Goal: Task Accomplishment & Management: Complete application form

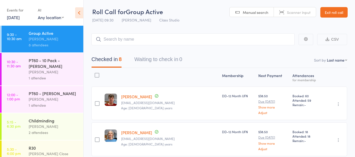
scroll to position [0, 0]
click at [338, 13] on link "Exit roll call" at bounding box center [333, 12] width 27 height 11
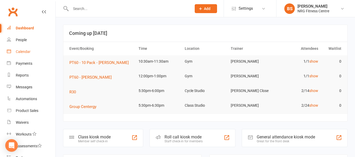
click at [21, 51] on div "Calendar" at bounding box center [23, 52] width 15 height 4
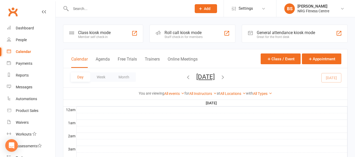
click at [226, 78] on icon "button" at bounding box center [223, 77] width 6 height 6
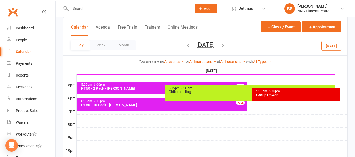
scroll to position [237, 0]
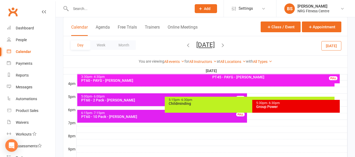
click at [196, 105] on div "Childminding" at bounding box center [250, 104] width 165 height 4
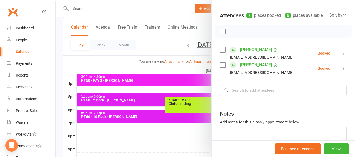
scroll to position [53, 0]
click at [57, 45] on div at bounding box center [205, 78] width 299 height 157
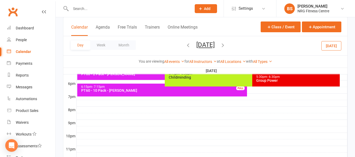
scroll to position [237, 0]
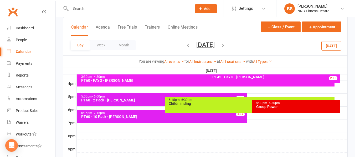
click at [196, 103] on div "Childminding" at bounding box center [250, 104] width 165 height 4
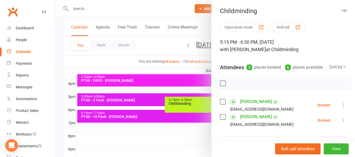
click at [341, 108] on icon at bounding box center [343, 105] width 5 height 5
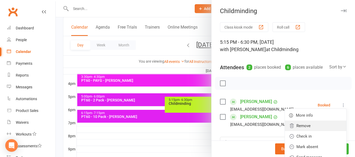
click at [292, 131] on link "Remove" at bounding box center [316, 126] width 62 height 11
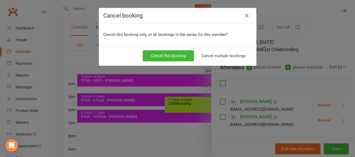
click at [59, 54] on div "Cancel booking Cancel this booking only, or all bookings in the series for this…" at bounding box center [177, 78] width 355 height 157
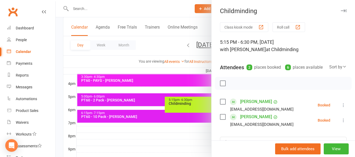
click at [341, 108] on icon at bounding box center [343, 105] width 5 height 5
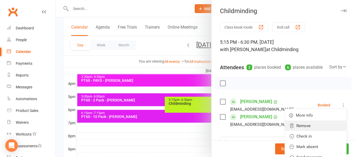
click at [299, 131] on link "Remove" at bounding box center [316, 126] width 62 height 11
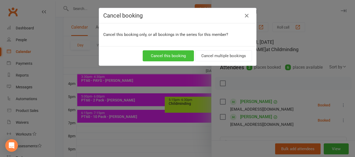
click at [168, 56] on button "Cancel this booking" at bounding box center [168, 55] width 51 height 11
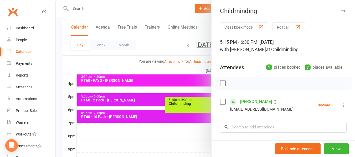
click at [341, 105] on icon at bounding box center [343, 105] width 5 height 5
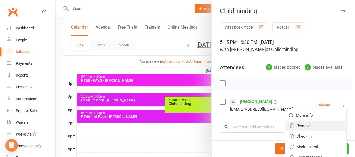
click at [301, 127] on link "Remove" at bounding box center [316, 126] width 62 height 11
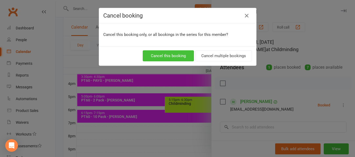
click at [173, 53] on button "Cancel this booking" at bounding box center [168, 55] width 51 height 11
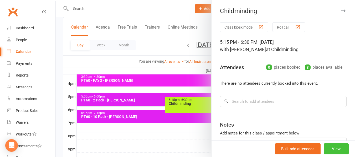
click at [333, 149] on button "View" at bounding box center [336, 149] width 25 height 11
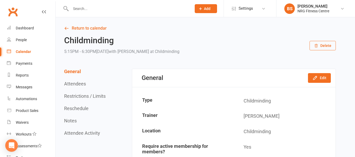
click at [323, 46] on button "Delete" at bounding box center [323, 45] width 26 height 9
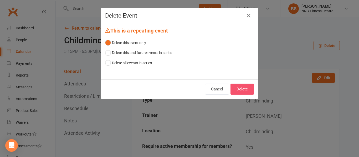
click at [242, 87] on button "Delete" at bounding box center [242, 89] width 23 height 11
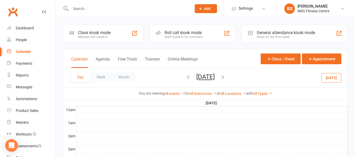
click at [185, 77] on icon "button" at bounding box center [188, 77] width 6 height 6
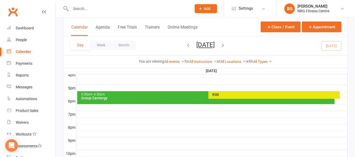
scroll to position [254, 0]
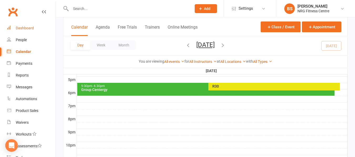
click at [19, 25] on link "Dashboard" at bounding box center [31, 28] width 49 height 12
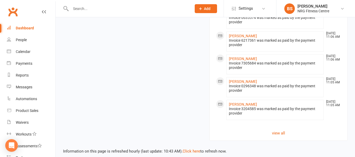
scroll to position [514, 0]
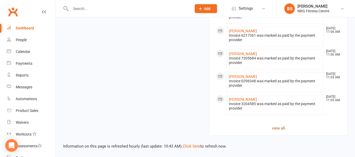
click at [277, 127] on link "view all" at bounding box center [278, 128] width 125 height 6
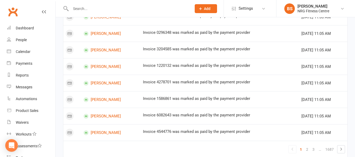
scroll to position [352, 0]
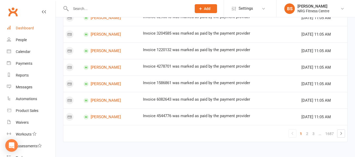
click at [22, 31] on link "Dashboard" at bounding box center [31, 28] width 49 height 12
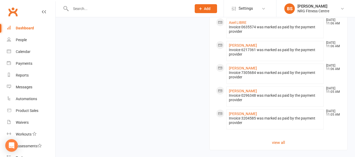
scroll to position [514, 0]
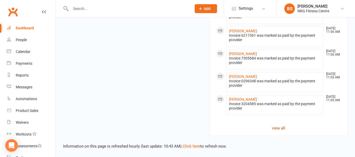
click at [280, 129] on link "view all" at bounding box center [278, 128] width 125 height 6
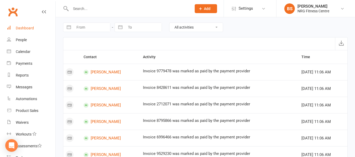
click at [30, 28] on div "Dashboard" at bounding box center [25, 28] width 18 height 4
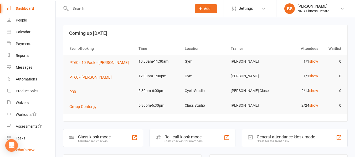
scroll to position [79, 0]
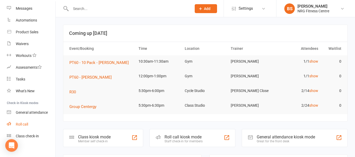
click at [28, 122] on div "Roll call" at bounding box center [22, 124] width 12 height 4
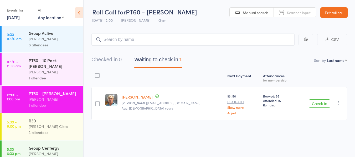
click at [56, 67] on div "PT60 - 10 Pack - [PERSON_NAME]" at bounding box center [54, 64] width 50 height 12
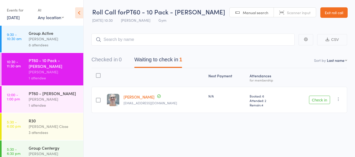
click at [316, 98] on button "Check in" at bounding box center [319, 100] width 21 height 8
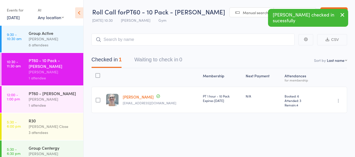
click at [57, 45] on div "8 attendees" at bounding box center [54, 45] width 50 height 6
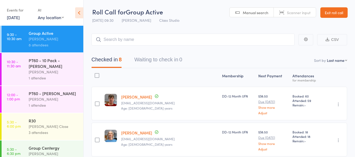
click at [339, 13] on link "Exit roll call" at bounding box center [333, 12] width 27 height 11
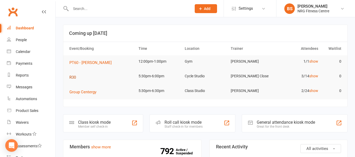
click at [72, 76] on span "R30" at bounding box center [72, 77] width 7 height 5
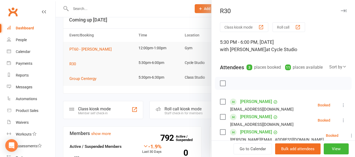
scroll to position [26, 0]
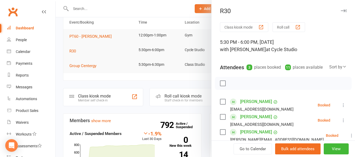
click at [79, 63] on div at bounding box center [205, 78] width 299 height 157
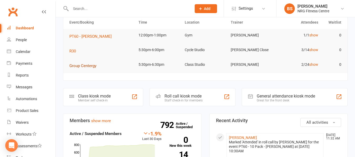
click at [81, 64] on span "Group Centergy" at bounding box center [82, 66] width 27 height 5
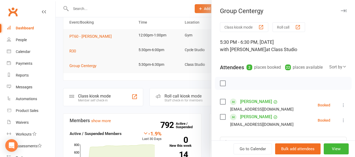
click at [249, 106] on link "[PERSON_NAME]" at bounding box center [256, 102] width 32 height 8
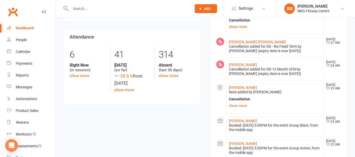
scroll to position [210, 0]
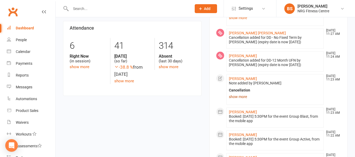
click at [232, 101] on link "show more" at bounding box center [275, 96] width 93 height 7
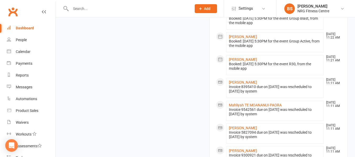
scroll to position [315, 0]
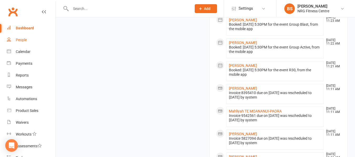
click at [19, 42] on div "People" at bounding box center [21, 40] width 11 height 4
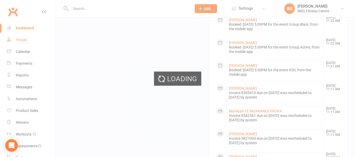
select select "100"
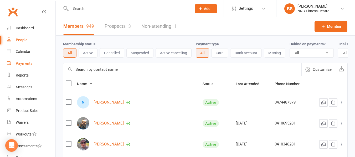
click at [26, 64] on div "Payments" at bounding box center [24, 64] width 17 height 4
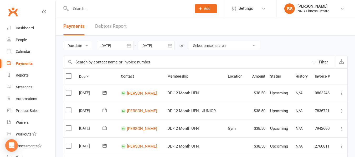
click at [104, 22] on link "Debtors Report" at bounding box center [111, 26] width 32 height 18
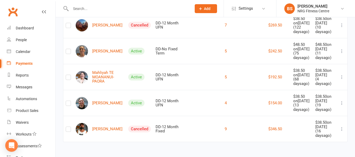
scroll to position [889, 0]
click at [101, 71] on link "Mahliyah TE MOANANUI-PAORA" at bounding box center [100, 77] width 48 height 13
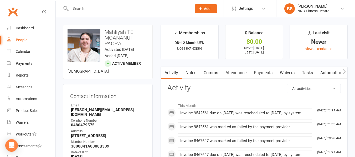
click at [260, 73] on link "Payments" at bounding box center [263, 73] width 26 height 12
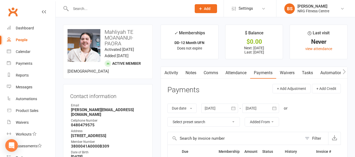
click at [229, 109] on div at bounding box center [219, 108] width 37 height 9
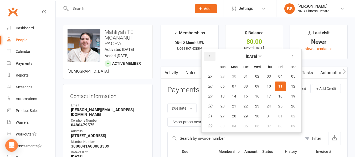
click at [210, 54] on icon "button" at bounding box center [210, 56] width 4 height 4
click at [270, 77] on span "01" at bounding box center [269, 76] width 4 height 4
type input "01 May 2025"
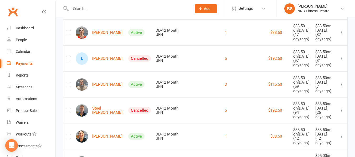
scroll to position [79, 0]
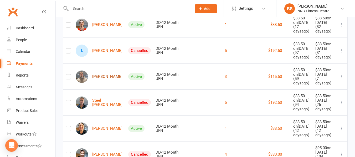
click at [106, 83] on link "Randy BEDFORD" at bounding box center [99, 77] width 47 height 12
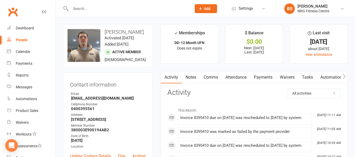
click at [193, 76] on link "Notes" at bounding box center [191, 77] width 18 height 12
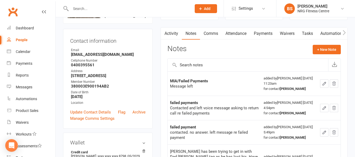
scroll to position [53, 0]
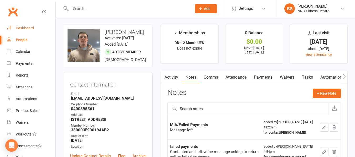
click at [25, 30] on div "Dashboard" at bounding box center [25, 28] width 18 height 4
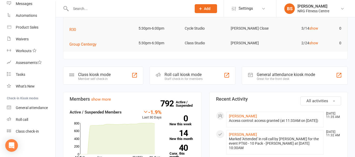
scroll to position [131, 0]
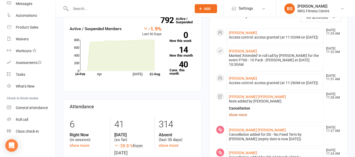
click at [241, 119] on link "show more" at bounding box center [275, 114] width 93 height 7
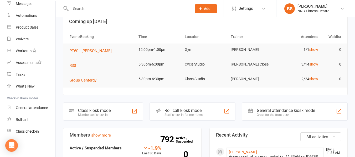
scroll to position [0, 0]
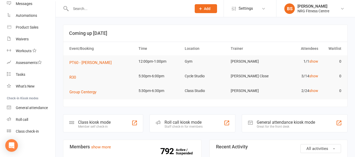
click at [202, 10] on icon at bounding box center [200, 8] width 5 height 5
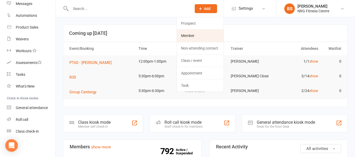
click at [201, 34] on link "Member" at bounding box center [200, 36] width 47 height 12
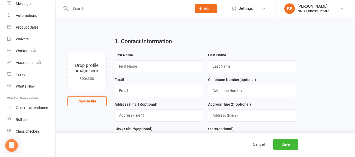
click at [84, 103] on button "Choose file" at bounding box center [86, 101] width 39 height 9
type input "C:\fakepath\WIN_20250811_09_29_05_Pro.jpg"
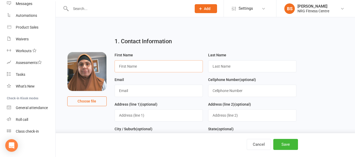
click at [152, 68] on input "text" at bounding box center [159, 66] width 88 height 12
type input "Fatima"
type input "Mohammed"
type input "afm2zy@gmail.com"
type input "0409054503"
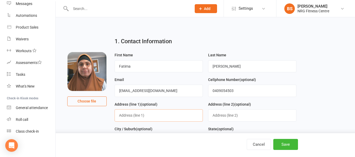
click at [135, 117] on input "text" at bounding box center [159, 116] width 88 height 12
type input "64 Jacksons Road"
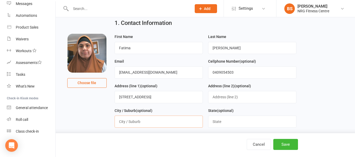
scroll to position [53, 0]
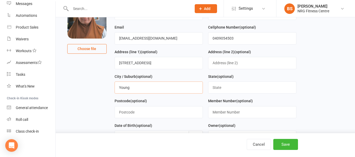
type input "Young"
type input "NSW"
type input "2594"
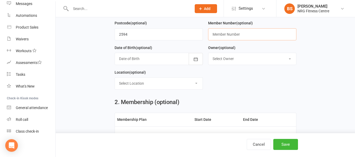
scroll to position [131, 0]
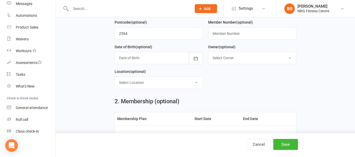
click at [139, 61] on div at bounding box center [159, 58] width 88 height 12
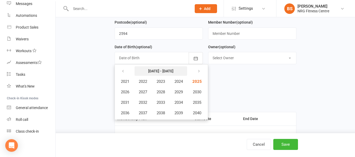
click at [170, 72] on strong "2021 - 2040" at bounding box center [160, 71] width 25 height 4
click at [124, 74] on icon "button" at bounding box center [123, 71] width 4 height 4
click at [185, 95] on button "1989" at bounding box center [178, 92] width 17 height 10
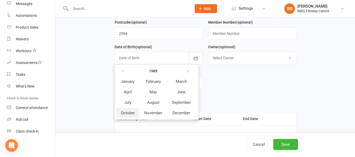
click at [128, 115] on span "October" at bounding box center [128, 113] width 14 height 5
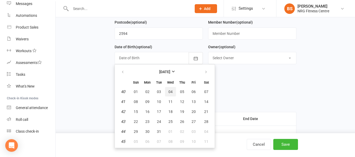
click at [172, 94] on span "04" at bounding box center [170, 92] width 4 height 4
type input "04 Oct 1989"
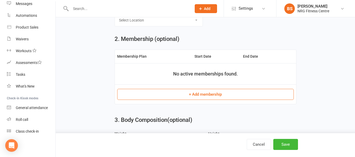
scroll to position [210, 0]
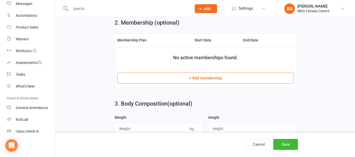
click at [164, 80] on button "+ Add membership" at bounding box center [205, 78] width 177 height 11
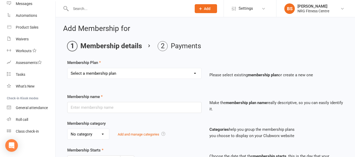
click at [117, 71] on select "Select a membership plan 1 Week Trial DD-12 Month UFN DD-12 Month UFN - JUNIOR …" at bounding box center [135, 73] width 134 height 11
select select "0"
click at [68, 68] on select "Select a membership plan 1 Week Trial DD-12 Month UFN DD-12 Month UFN - JUNIOR …" at bounding box center [135, 73] width 134 height 11
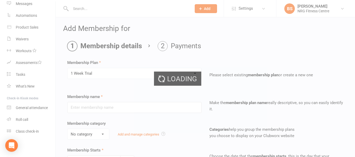
type input "1 Week Trial"
select select "0"
type input "1"
select select "1"
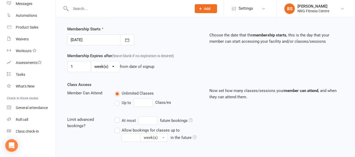
scroll to position [131, 0]
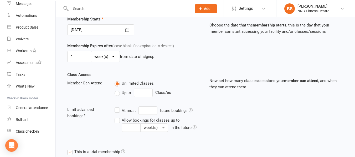
click at [73, 28] on div at bounding box center [100, 29] width 67 height 11
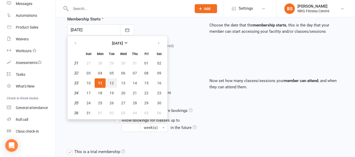
click at [110, 83] on span "12" at bounding box center [112, 83] width 4 height 4
type input "12 Aug 2025"
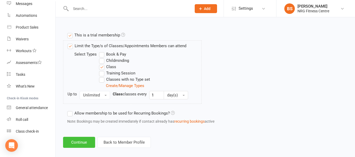
scroll to position [254, 0]
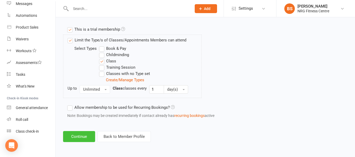
click at [71, 136] on button "Continue" at bounding box center [79, 136] width 32 height 11
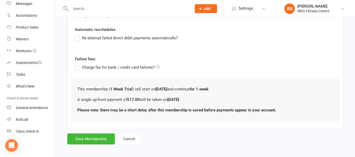
scroll to position [129, 0]
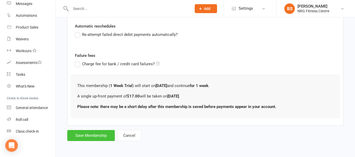
click at [101, 138] on button "Save Membership" at bounding box center [91, 135] width 48 height 11
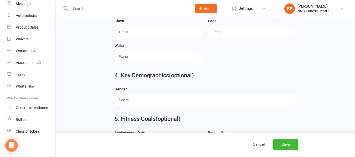
scroll to position [358, 0]
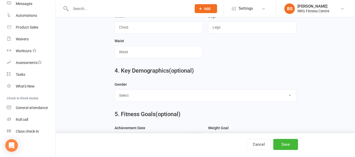
click at [162, 101] on select "Select Male Female" at bounding box center [205, 96] width 181 height 12
select select "Female"
click at [115, 93] on select "Select Male Female" at bounding box center [205, 96] width 181 height 12
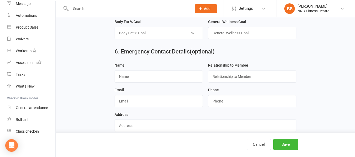
scroll to position [489, 0]
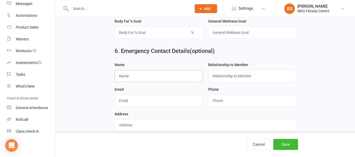
click at [141, 78] on input "text" at bounding box center [159, 76] width 88 height 12
type input "ALi"
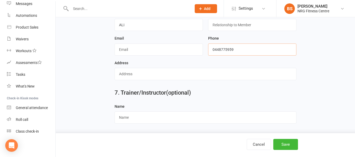
scroll to position [545, 0]
type input "0448775959"
click at [285, 147] on button "Save" at bounding box center [285, 144] width 25 height 11
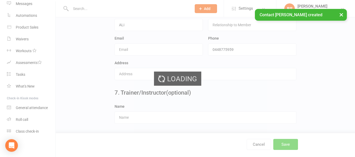
scroll to position [0, 0]
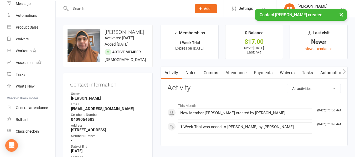
click at [344, 71] on icon "button" at bounding box center [344, 71] width 3 height 5
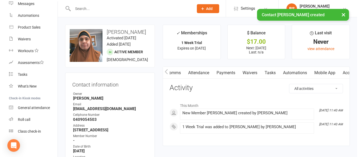
scroll to position [0, 100]
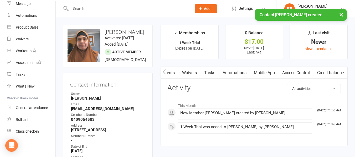
click at [263, 76] on link "Mobile App" at bounding box center [264, 73] width 28 height 12
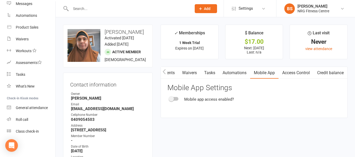
click at [176, 98] on div at bounding box center [174, 99] width 9 height 4
click at [170, 98] on input "checkbox" at bounding box center [170, 98] width 0 height 0
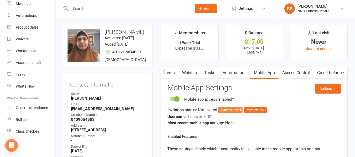
click at [227, 110] on button "Invite by Email" at bounding box center [230, 110] width 24 height 6
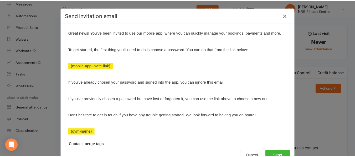
scroll to position [79, 0]
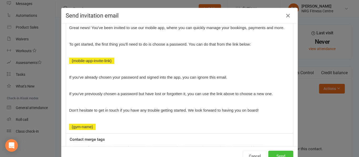
click at [280, 154] on button "Send" at bounding box center [280, 156] width 25 height 11
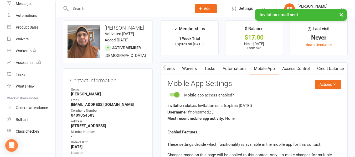
scroll to position [0, 0]
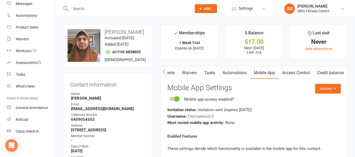
click at [163, 72] on icon "button" at bounding box center [164, 71] width 3 height 5
click at [176, 72] on link "Activity" at bounding box center [171, 73] width 21 height 12
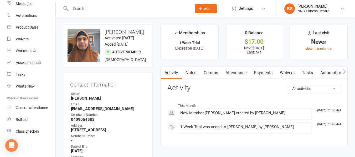
click at [265, 73] on link "Payments" at bounding box center [263, 73] width 26 height 12
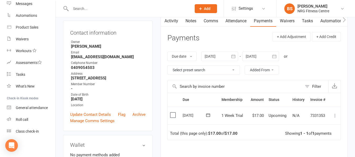
scroll to position [53, 0]
click at [333, 115] on icon at bounding box center [335, 115] width 5 height 5
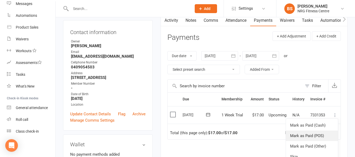
click at [322, 139] on link "Mark as Paid (POS)" at bounding box center [312, 136] width 52 height 11
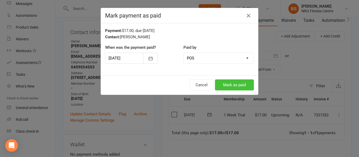
click at [228, 84] on button "Mark as paid" at bounding box center [234, 85] width 39 height 11
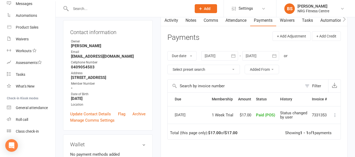
click at [162, 101] on div "Activity Notes Comms Attendance Payments Waivers Tasks Automations Mobile App A…" at bounding box center [254, 115] width 187 height 202
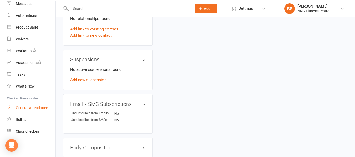
scroll to position [289, 0]
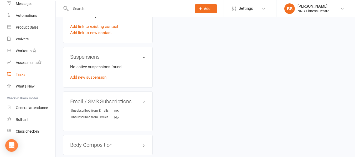
click at [24, 73] on div "Tasks" at bounding box center [20, 75] width 9 height 4
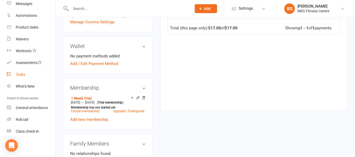
scroll to position [184, 0]
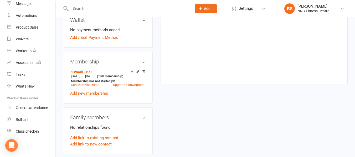
click at [201, 9] on icon at bounding box center [200, 8] width 5 height 5
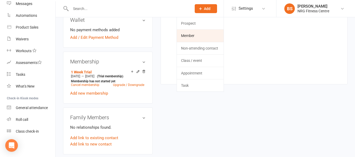
click at [194, 34] on link "Member" at bounding box center [200, 36] width 47 height 12
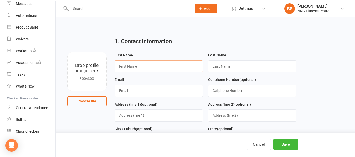
click at [149, 62] on input "text" at bounding box center [159, 66] width 88 height 12
type input "Ali"
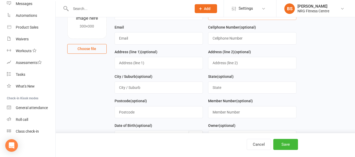
scroll to position [79, 0]
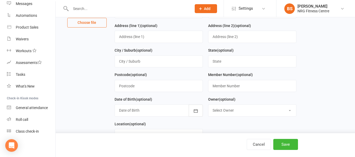
type input "Mawaly"
click at [149, 111] on div at bounding box center [159, 111] width 88 height 12
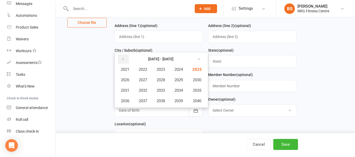
click at [123, 60] on icon "button" at bounding box center [123, 59] width 4 height 4
click at [198, 60] on icon "button" at bounding box center [198, 59] width 4 height 4
click at [127, 72] on span "2021" at bounding box center [125, 69] width 8 height 5
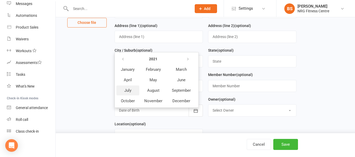
click at [126, 91] on span "July" at bounding box center [127, 90] width 7 height 5
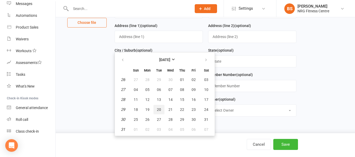
click at [157, 112] on span "20" at bounding box center [159, 110] width 4 height 4
type input "20 Jul 2021"
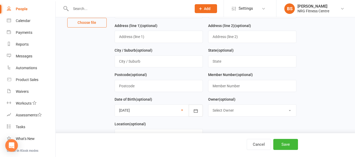
scroll to position [53, 0]
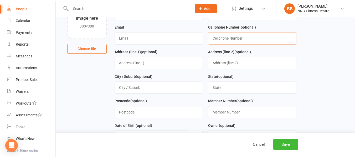
click at [236, 38] on input "text" at bounding box center [252, 38] width 88 height 12
paste input "0409054503"
type input "0409054503"
click at [144, 39] on input "text" at bounding box center [159, 38] width 88 height 12
paste input "afm2zy@gmail.com"
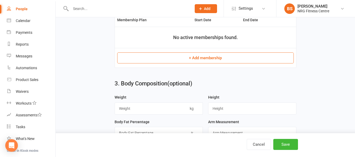
scroll to position [237, 0]
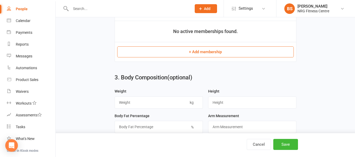
type input "afm2zy@gmail.com"
click at [209, 55] on button "+ Add membership" at bounding box center [205, 52] width 177 height 11
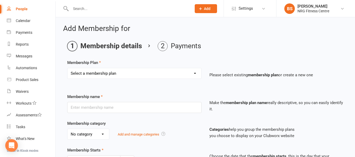
click at [134, 70] on select "Select a membership plan 1 Week Trial DD-12 Month UFN DD-12 Month UFN - JUNIOR …" at bounding box center [135, 73] width 134 height 11
select select "32"
click at [68, 68] on select "Select a membership plan 1 Week Trial DD-12 Month UFN DD-12 Month UFN - JUNIOR …" at bounding box center [135, 73] width 134 height 11
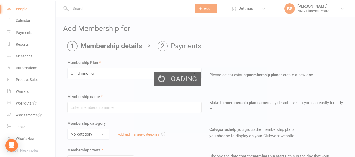
type input "Childminding"
type input "0"
select select "2"
type input "1"
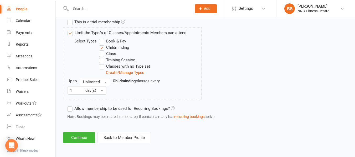
scroll to position [263, 0]
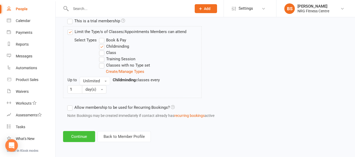
click at [78, 135] on button "Continue" at bounding box center [79, 136] width 32 height 11
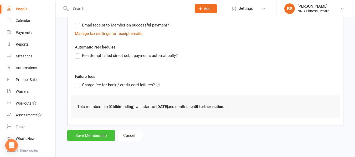
click at [96, 136] on button "Save Membership" at bounding box center [91, 135] width 48 height 11
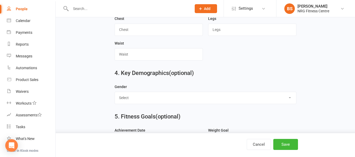
scroll to position [358, 0]
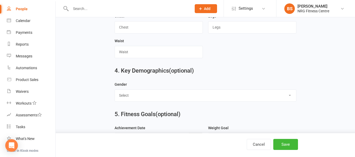
click at [154, 98] on select "Select Male Female" at bounding box center [205, 96] width 181 height 12
select select "Male"
click at [115, 93] on select "Select Male Female" at bounding box center [205, 96] width 181 height 12
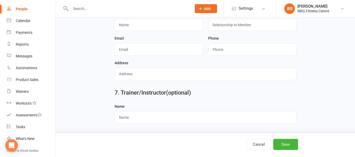
scroll to position [545, 0]
click at [141, 25] on input "text" at bounding box center [159, 25] width 88 height 12
type input "Fatima"
type input "Mohammed"
type input "0409054503"
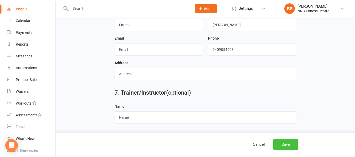
click at [281, 146] on button "Save" at bounding box center [285, 144] width 25 height 11
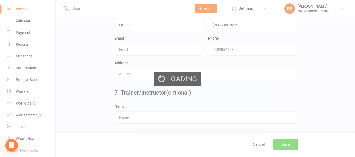
scroll to position [0, 0]
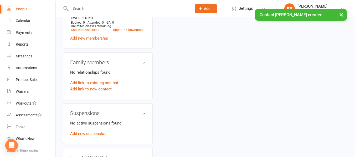
scroll to position [237, 0]
click at [95, 86] on link "Add link to existing contact" at bounding box center [94, 83] width 48 height 6
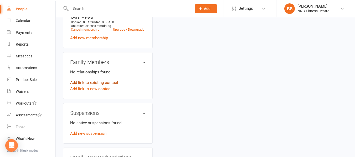
scroll to position [21, 0]
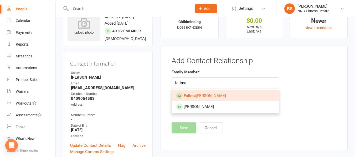
type input "fatima"
click at [208, 98] on span "Fatima Mohammed" at bounding box center [205, 96] width 42 height 5
type input "Fatima Mohammed"
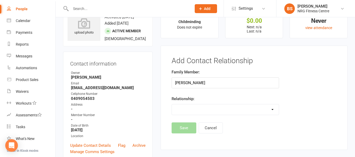
click at [211, 110] on select "Parent / Guardian Child Sibling (parent not in system) Spouse / Partner Cousin …" at bounding box center [225, 110] width 107 height 11
click at [172, 105] on select "Parent / Guardian Child Sibling (parent not in system) Spouse / Partner Cousin …" at bounding box center [225, 110] width 107 height 11
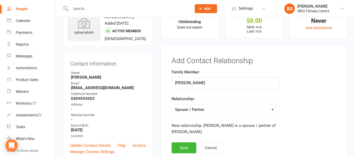
click at [216, 110] on select "Parent / Guardian Child Sibling (parent not in system) Spouse / Partner Cousin …" at bounding box center [225, 110] width 107 height 11
select select "0"
click at [172, 105] on select "Parent / Guardian Child Sibling (parent not in system) Spouse / Partner Cousin …" at bounding box center [225, 110] width 107 height 11
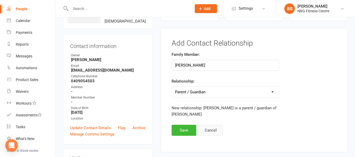
scroll to position [47, 0]
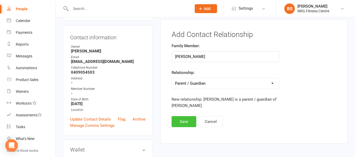
click at [183, 123] on button "Save" at bounding box center [184, 121] width 25 height 11
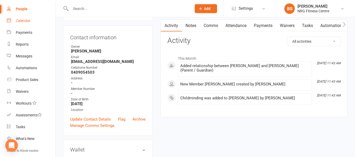
click at [25, 21] on div "Calendar" at bounding box center [23, 21] width 15 height 4
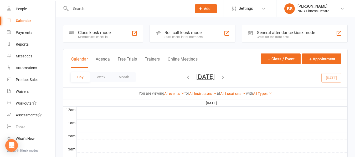
click at [226, 78] on icon "button" at bounding box center [223, 77] width 6 height 6
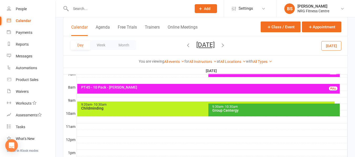
scroll to position [131, 0]
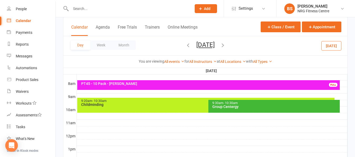
click at [146, 101] on div "9:20am - 10:30am" at bounding box center [207, 101] width 253 height 3
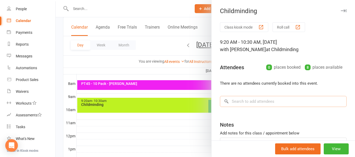
click at [242, 101] on input "search" at bounding box center [283, 101] width 127 height 11
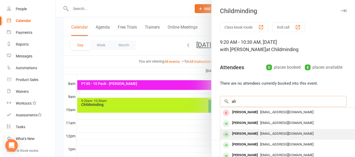
type input "ali"
click at [260, 133] on span "afm2zy@gmail.com" at bounding box center [286, 134] width 53 height 4
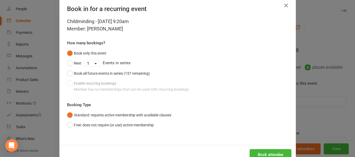
scroll to position [26, 0]
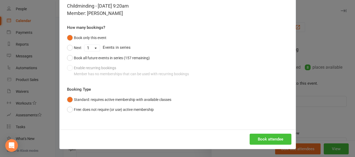
click at [266, 141] on button "Book attendee" at bounding box center [271, 139] width 42 height 11
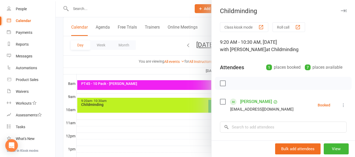
click at [59, 60] on div at bounding box center [205, 78] width 299 height 157
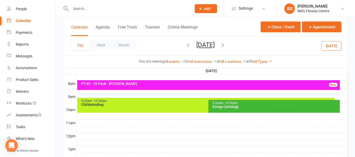
click at [97, 8] on input "text" at bounding box center [128, 8] width 119 height 7
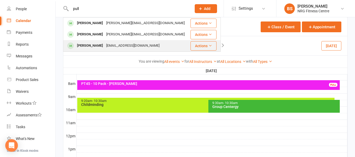
type input "pull"
click at [136, 46] on div "tessapuleaga@gmail.com" at bounding box center [133, 46] width 57 height 8
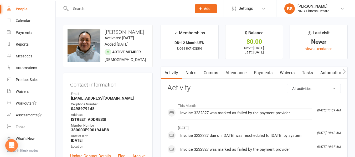
click at [260, 70] on link "Payments" at bounding box center [263, 73] width 26 height 12
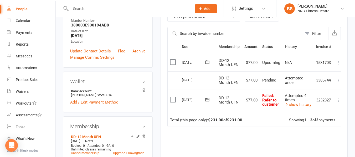
scroll to position [26, 0]
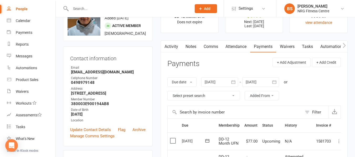
click at [221, 81] on div at bounding box center [219, 82] width 37 height 9
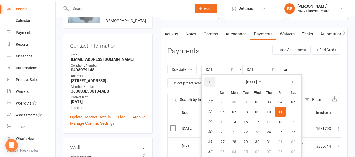
click at [211, 81] on icon "button" at bounding box center [210, 82] width 4 height 4
click at [291, 101] on button "01" at bounding box center [293, 102] width 13 height 9
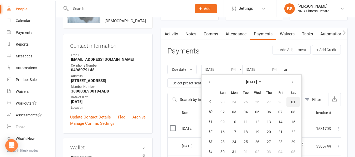
type input "01 Mar 2025"
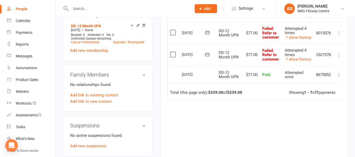
scroll to position [249, 0]
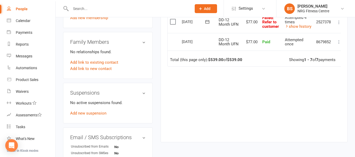
click at [155, 78] on div "upload photo change photo Josephine PULEAGA Activated 10 March, 2025 Added 28 F…" at bounding box center [108, 52] width 98 height 552
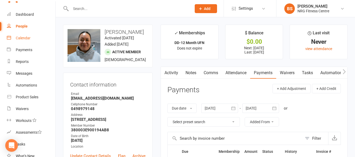
scroll to position [0, 0]
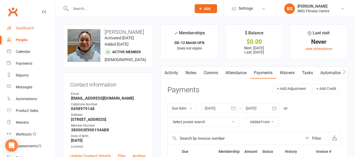
click at [21, 28] on div "Dashboard" at bounding box center [25, 28] width 18 height 4
click at [91, 8] on input "text" at bounding box center [128, 8] width 119 height 7
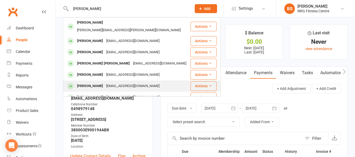
type input "alison"
click at [107, 83] on div "cameronandalisonclark@gmail.com" at bounding box center [133, 87] width 57 height 8
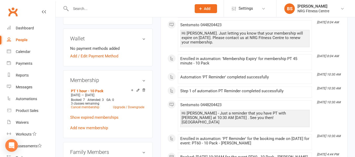
scroll to position [184, 0]
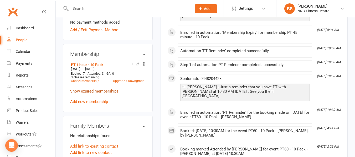
click at [94, 92] on link "Show expired memberships" at bounding box center [94, 91] width 48 height 5
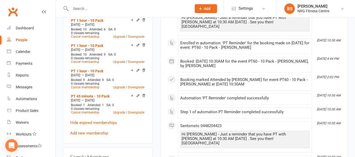
scroll to position [263, 0]
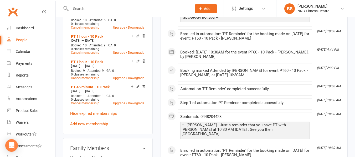
click at [58, 54] on div "upload photo change photo Alison Clark Activated 30 March, 2025 Added 14 March,…" at bounding box center [205, 93] width 299 height 679
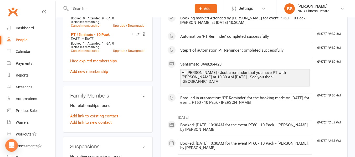
scroll to position [289, 0]
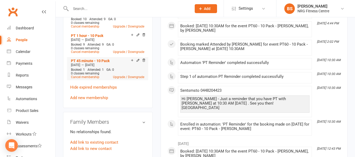
drag, startPoint x: 113, startPoint y: 65, endPoint x: 93, endPoint y: 67, distance: 20.6
click at [93, 67] on div "Feb 19 2025 — Aug 18 2025" at bounding box center [108, 65] width 76 height 4
click at [59, 63] on div "upload photo change photo Alison Clark Activated 30 March, 2025 Added 14 March,…" at bounding box center [205, 67] width 299 height 679
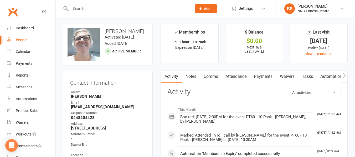
scroll to position [0, 0]
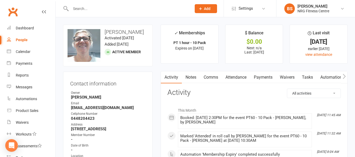
click at [261, 75] on link "Payments" at bounding box center [263, 77] width 26 height 12
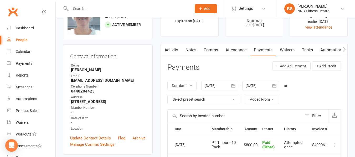
scroll to position [26, 0]
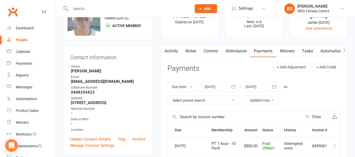
click at [190, 50] on link "Notes" at bounding box center [191, 51] width 18 height 12
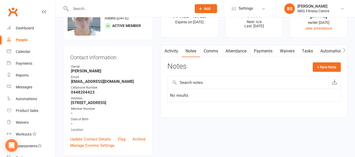
click at [174, 53] on link "Activity" at bounding box center [171, 51] width 21 height 12
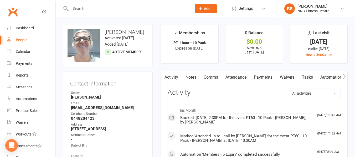
click at [260, 80] on link "Payments" at bounding box center [263, 77] width 26 height 12
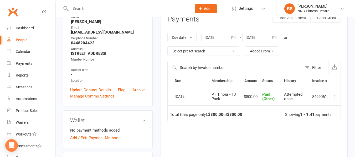
scroll to position [79, 0]
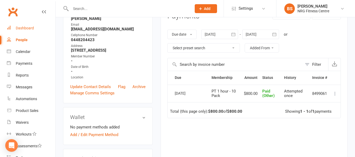
click at [24, 30] on div "Dashboard" at bounding box center [25, 28] width 18 height 4
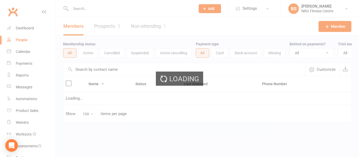
select select "100"
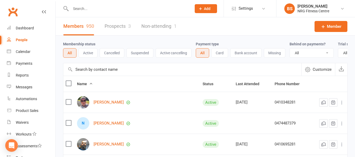
click at [93, 7] on input "text" at bounding box center [128, 8] width 119 height 7
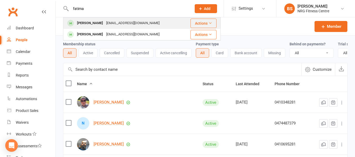
type input "fatima"
click at [103, 23] on div "Fatima Mohammed" at bounding box center [89, 23] width 29 height 8
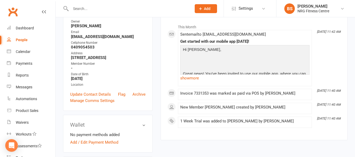
scroll to position [105, 0]
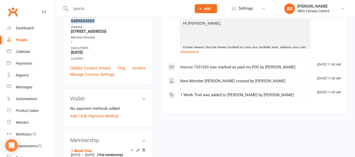
drag, startPoint x: 94, startPoint y: 34, endPoint x: 68, endPoint y: 34, distance: 26.5
click at [68, 34] on div "Contact information Owner Bobbie Sweeting Email afm2zy@gmail.com Cellphone Numb…" at bounding box center [108, 29] width 90 height 111
copy strong "0409054503"
drag, startPoint x: 110, startPoint y: 23, endPoint x: 71, endPoint y: 24, distance: 38.9
click at [71, 13] on strong "afm2zy@gmail.com" at bounding box center [108, 10] width 75 height 5
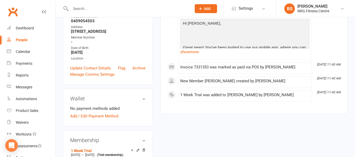
copy strong "afm2zy@gmail.com"
click at [31, 28] on div "Dashboard" at bounding box center [25, 28] width 18 height 4
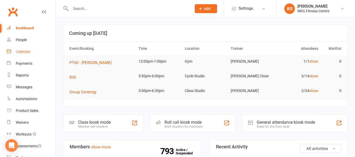
click at [22, 52] on div "Calendar" at bounding box center [23, 52] width 15 height 4
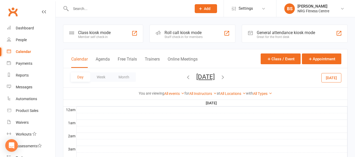
click at [226, 79] on icon "button" at bounding box center [223, 77] width 6 height 6
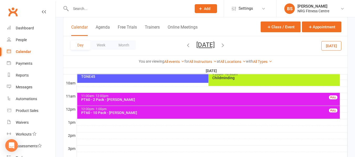
scroll to position [158, 0]
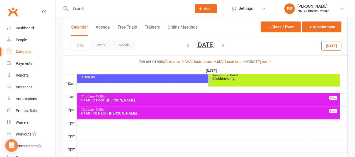
click at [79, 121] on div at bounding box center [212, 123] width 271 height 6
click at [87, 110] on button "Add Appointment" at bounding box center [82, 109] width 30 height 6
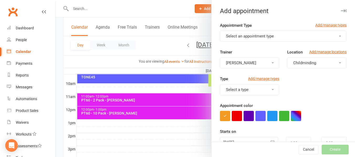
click at [311, 66] on button "Childminding" at bounding box center [316, 63] width 59 height 11
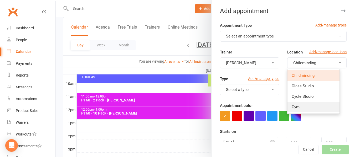
click at [298, 108] on link "Gym" at bounding box center [314, 107] width 52 height 11
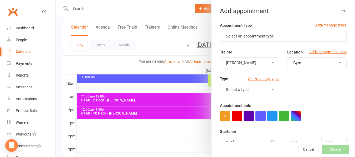
click at [245, 39] on button "Select an appointment type" at bounding box center [283, 36] width 127 height 11
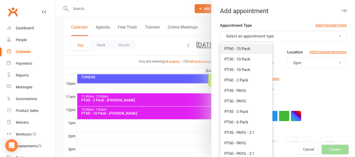
click at [237, 52] on link "PT60 - 10 Pack" at bounding box center [246, 49] width 52 height 11
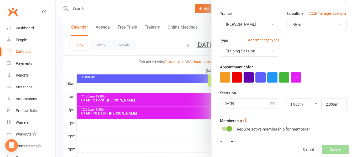
scroll to position [53, 0]
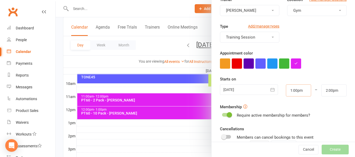
click at [288, 92] on input "1:00pm" at bounding box center [298, 91] width 25 height 12
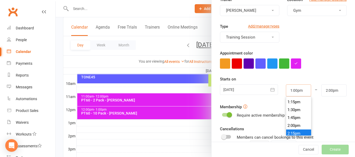
scroll to position [428, 0]
type input "2:30pm"
type input "3:30pm"
click at [294, 130] on li "2:30pm" at bounding box center [298, 130] width 25 height 8
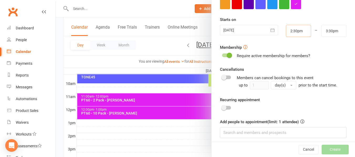
scroll to position [116, 0]
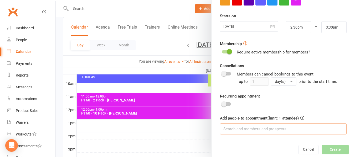
click at [241, 134] on input at bounding box center [283, 129] width 127 height 11
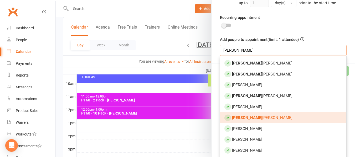
type input "alison"
click at [244, 117] on span "Alison Clark" at bounding box center [262, 118] width 60 height 5
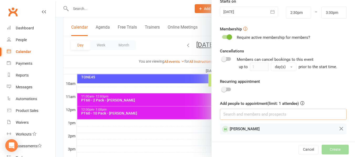
scroll to position [131, 0]
click at [323, 149] on button "Create" at bounding box center [335, 149] width 27 height 9
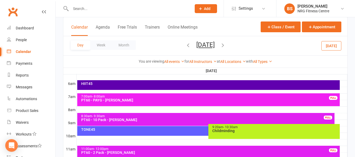
scroll to position [79, 0]
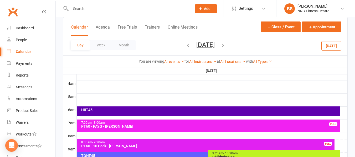
click at [60, 77] on div "Class kiosk mode Member self check-in Roll call kiosk mode Staff check-in for m…" at bounding box center [205, 144] width 299 height 412
click at [96, 11] on input "text" at bounding box center [128, 8] width 119 height 7
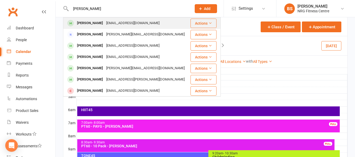
type input "leila maddox"
click at [118, 24] on div "leilamaddox@icloud.com" at bounding box center [133, 23] width 57 height 8
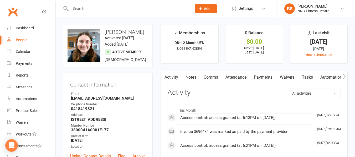
click at [91, 8] on input "text" at bounding box center [128, 8] width 119 height 7
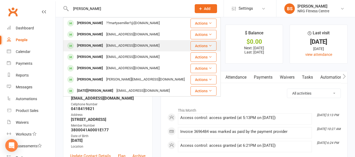
type input "miller"
click at [106, 46] on div "damienmiller90@outlook.com" at bounding box center [133, 46] width 57 height 8
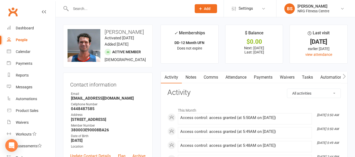
click at [100, 7] on input "text" at bounding box center [128, 8] width 119 height 7
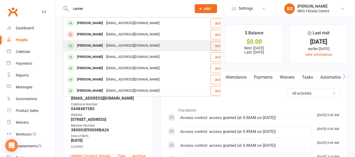
type input "camer"
click at [108, 46] on div "cam.donnamc@gmail.com" at bounding box center [133, 46] width 57 height 8
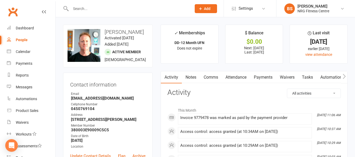
click at [99, 7] on input "text" at bounding box center [128, 8] width 119 height 7
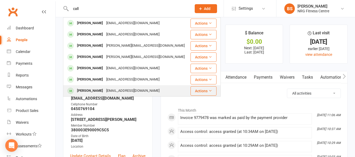
type input "call"
click at [105, 92] on div "Malcolm CALLAGHAN" at bounding box center [89, 91] width 29 height 8
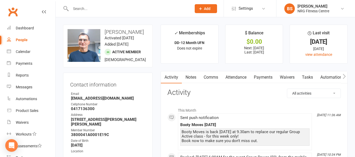
click at [93, 9] on input "text" at bounding box center [128, 8] width 119 height 7
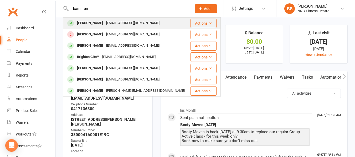
type input "bampton"
click at [99, 23] on div "Kristie BAMPTON" at bounding box center [89, 23] width 29 height 8
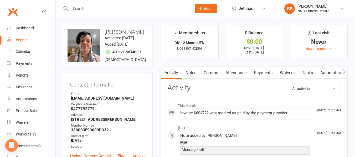
click at [94, 8] on input "text" at bounding box center [128, 8] width 119 height 7
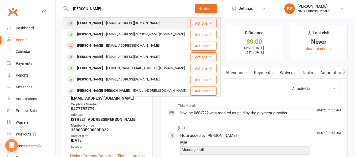
type input "carlie"
click at [97, 25] on div "Carlie Romeyn" at bounding box center [89, 23] width 29 height 8
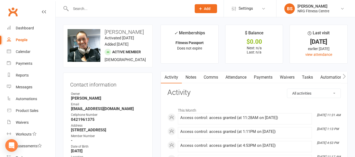
click at [128, 12] on input "text" at bounding box center [128, 8] width 119 height 7
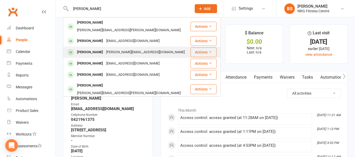
type input "andrew"
click at [103, 49] on div "[PERSON_NAME]" at bounding box center [89, 53] width 29 height 8
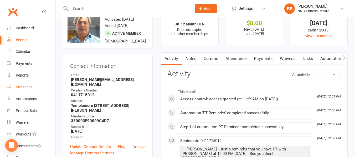
scroll to position [53, 0]
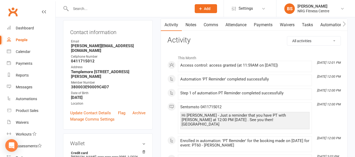
click at [104, 13] on div at bounding box center [125, 8] width 125 height 17
click at [103, 11] on input "text" at bounding box center [128, 8] width 119 height 7
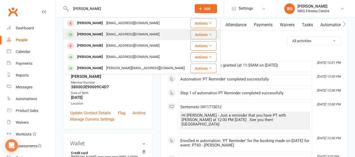
type input "needham"
click at [104, 33] on div "James Needham" at bounding box center [89, 35] width 29 height 8
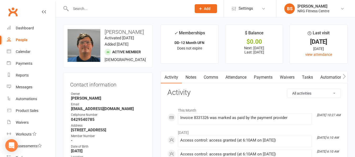
click at [90, 8] on input "text" at bounding box center [128, 8] width 119 height 7
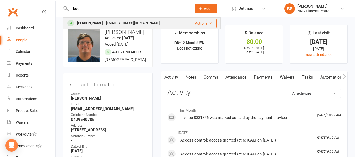
type input "boo"
click at [105, 21] on div "bootaylor1973@gmail.com" at bounding box center [133, 23] width 57 height 8
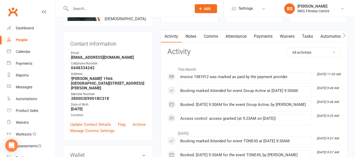
scroll to position [53, 0]
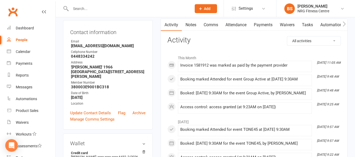
click at [99, 8] on input "text" at bounding box center [128, 8] width 119 height 7
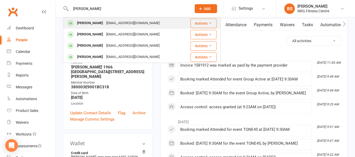
type input "tammie"
click at [112, 26] on div "tammie_edwards1@hotmail.com" at bounding box center [133, 23] width 57 height 8
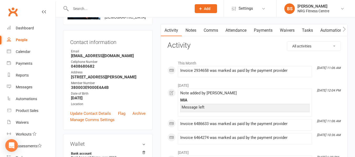
scroll to position [53, 0]
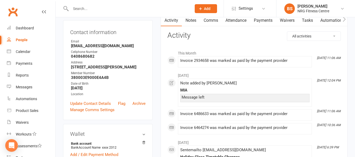
click at [93, 7] on input "text" at bounding box center [128, 8] width 119 height 7
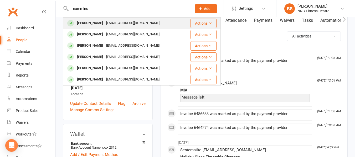
type input "cummins"
click at [102, 21] on div "Zachary CUMMINS" at bounding box center [89, 23] width 29 height 8
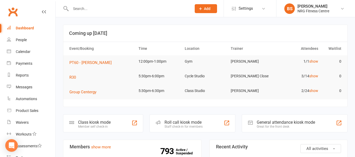
click at [23, 31] on link "Dashboard" at bounding box center [31, 28] width 49 height 12
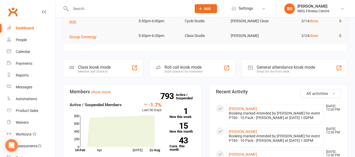
scroll to position [53, 0]
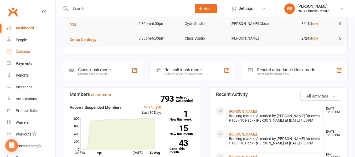
click at [27, 52] on div "Calendar" at bounding box center [23, 52] width 15 height 4
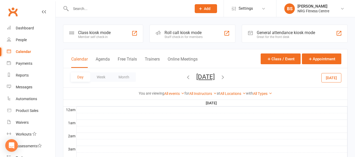
click at [226, 77] on icon "button" at bounding box center [223, 77] width 6 height 6
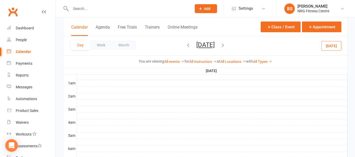
scroll to position [105, 0]
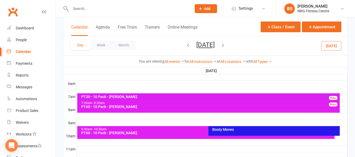
click at [248, 129] on div "Booty Moves" at bounding box center [275, 130] width 127 height 4
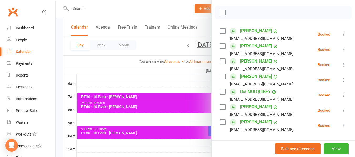
scroll to position [79, 0]
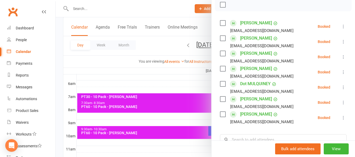
click at [59, 64] on div at bounding box center [205, 78] width 299 height 157
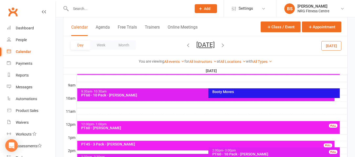
scroll to position [131, 0]
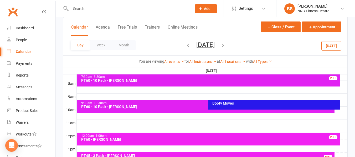
click at [275, 106] on div "Booty Moves" at bounding box center [273, 105] width 131 height 10
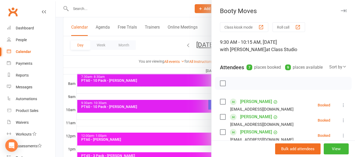
click at [60, 47] on div at bounding box center [205, 78] width 299 height 157
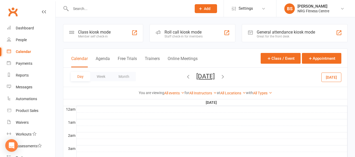
scroll to position [0, 0]
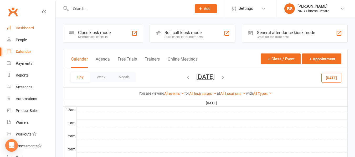
click at [26, 31] on link "Dashboard" at bounding box center [31, 28] width 49 height 12
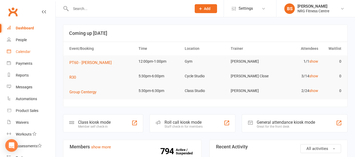
click at [24, 55] on link "Calendar" at bounding box center [31, 52] width 49 height 12
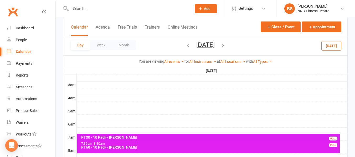
scroll to position [131, 0]
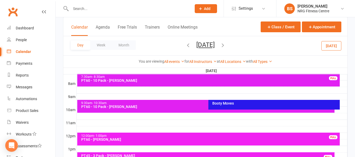
click at [243, 103] on div "Booty Moves" at bounding box center [275, 104] width 127 height 4
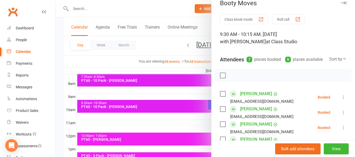
scroll to position [0, 0]
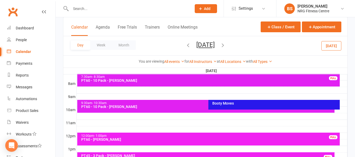
click at [249, 103] on div "Booty Moves" at bounding box center [275, 104] width 127 height 4
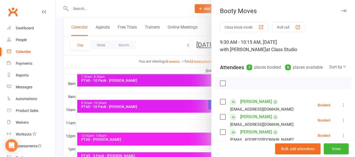
click at [61, 36] on div at bounding box center [205, 78] width 299 height 157
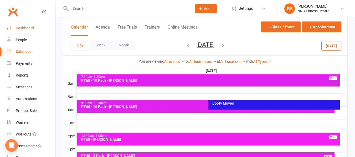
click at [25, 29] on div "Dashboard" at bounding box center [25, 28] width 18 height 4
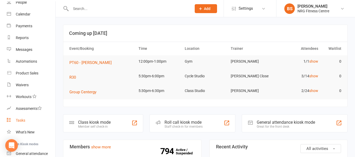
scroll to position [84, 0]
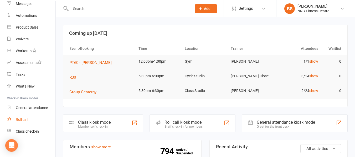
click at [23, 119] on div "Roll call" at bounding box center [22, 120] width 12 height 4
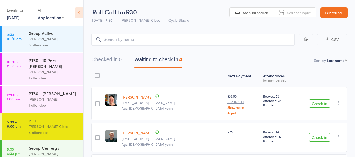
click at [41, 96] on div "PT60 - [PERSON_NAME]" at bounding box center [54, 94] width 50 height 6
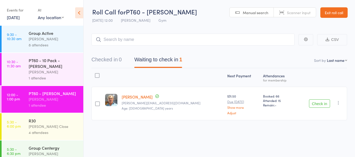
click at [49, 62] on div "PT60 - 10 Pack - Alison Clark" at bounding box center [54, 64] width 50 height 12
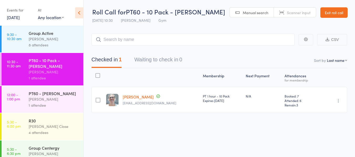
click at [44, 103] on div "[PERSON_NAME]" at bounding box center [54, 99] width 50 height 6
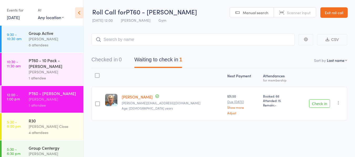
click at [320, 104] on button "Check in" at bounding box center [319, 104] width 21 height 8
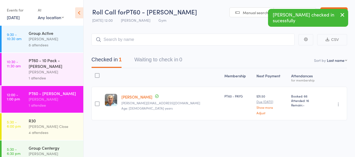
click at [341, 14] on icon "button" at bounding box center [342, 15] width 6 height 7
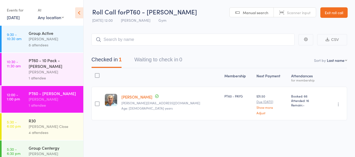
click at [335, 14] on link "Exit roll call" at bounding box center [333, 12] width 27 height 11
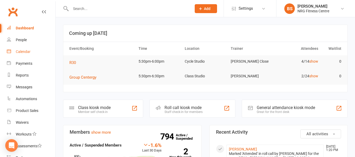
click at [25, 54] on div "Calendar" at bounding box center [23, 52] width 15 height 4
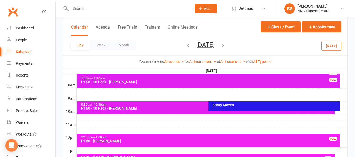
scroll to position [131, 0]
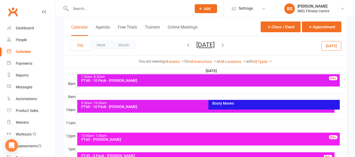
click at [233, 103] on div "Booty Moves" at bounding box center [275, 104] width 127 height 4
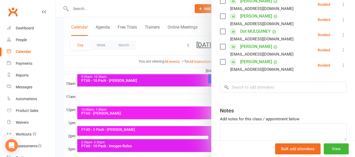
click at [60, 56] on div at bounding box center [205, 78] width 299 height 157
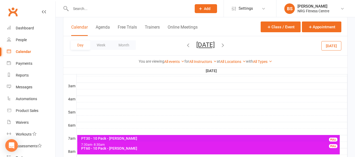
scroll to position [0, 0]
